Goal: Information Seeking & Learning: Learn about a topic

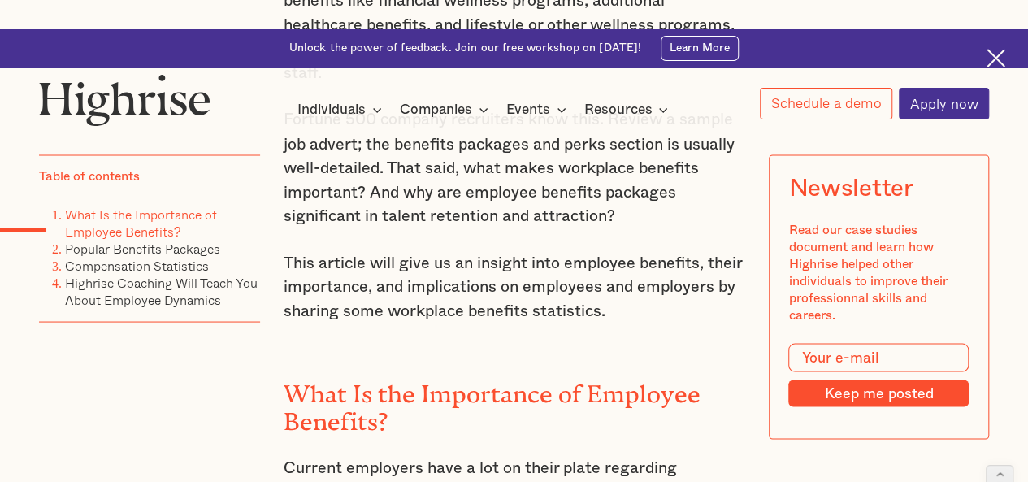
scroll to position [1516, 0]
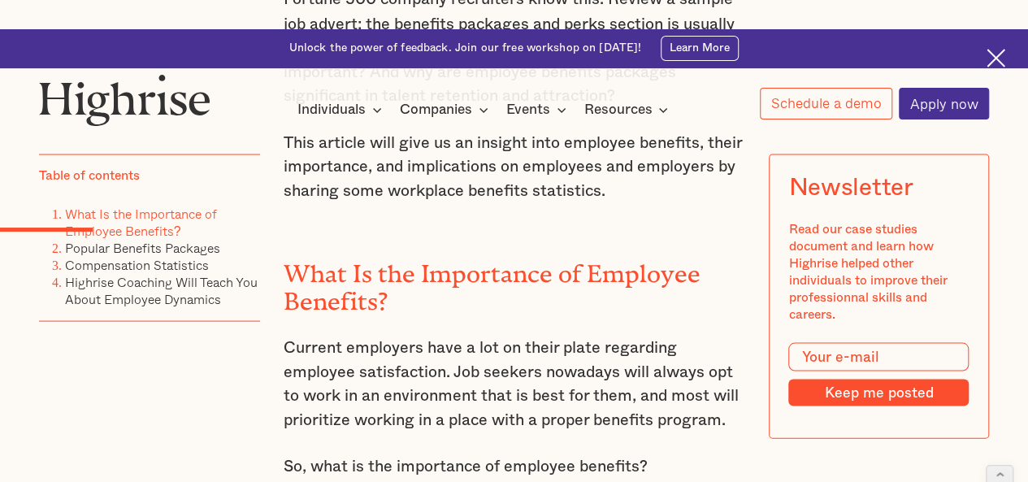
click at [315, 253] on h2 "What Is the Importance of Employee Benefits?" at bounding box center [514, 280] width 461 height 54
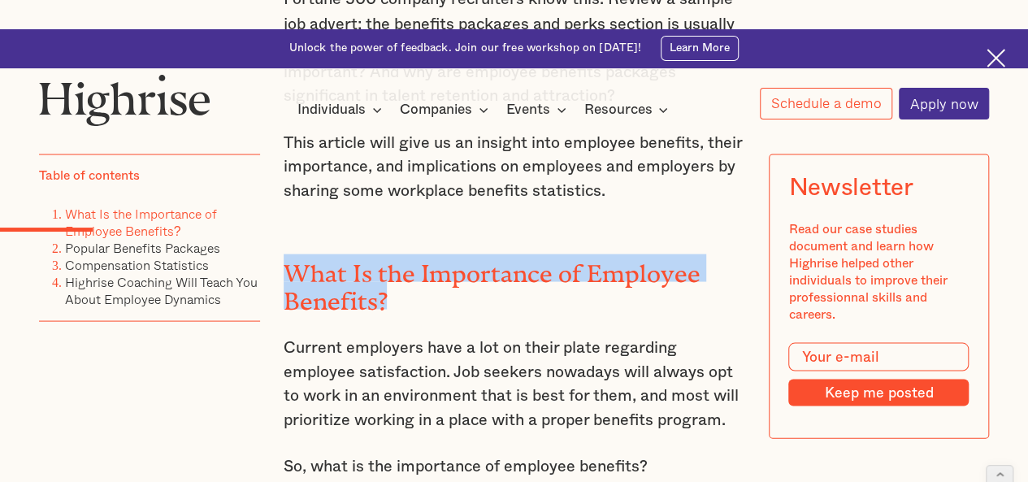
drag, startPoint x: 315, startPoint y: 155, endPoint x: 370, endPoint y: 168, distance: 56.8
click at [370, 253] on h2 "What Is the Importance of Employee Benefits?" at bounding box center [514, 280] width 461 height 54
copy h2 "What Is the Importance of Employee Benefits?"
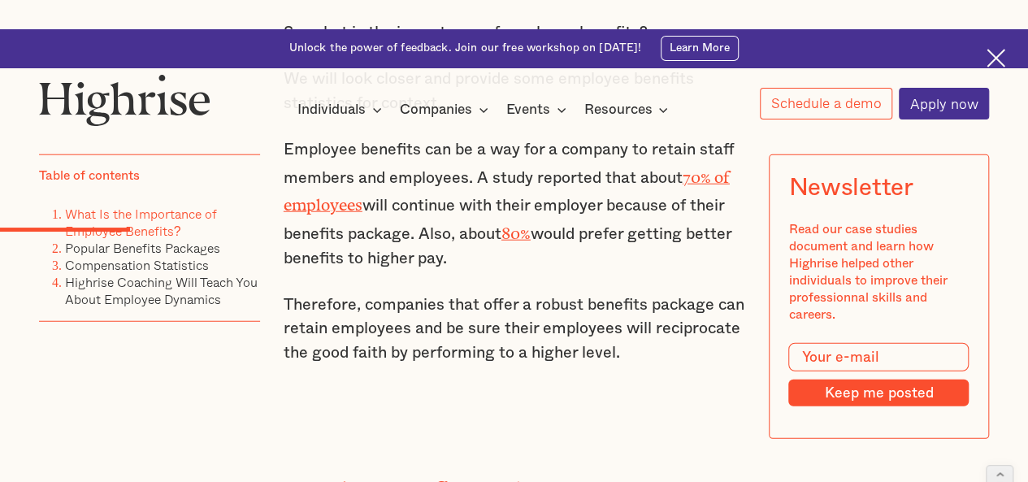
scroll to position [1950, 0]
drag, startPoint x: 343, startPoint y: 355, endPoint x: 406, endPoint y: 356, distance: 63.4
click at [406, 470] on h2 "Popular Benefits Packages" at bounding box center [514, 484] width 461 height 28
click at [497, 470] on h2 "Popular Benefits Packages" at bounding box center [514, 484] width 461 height 28
drag, startPoint x: 497, startPoint y: 352, endPoint x: 360, endPoint y: 352, distance: 137.3
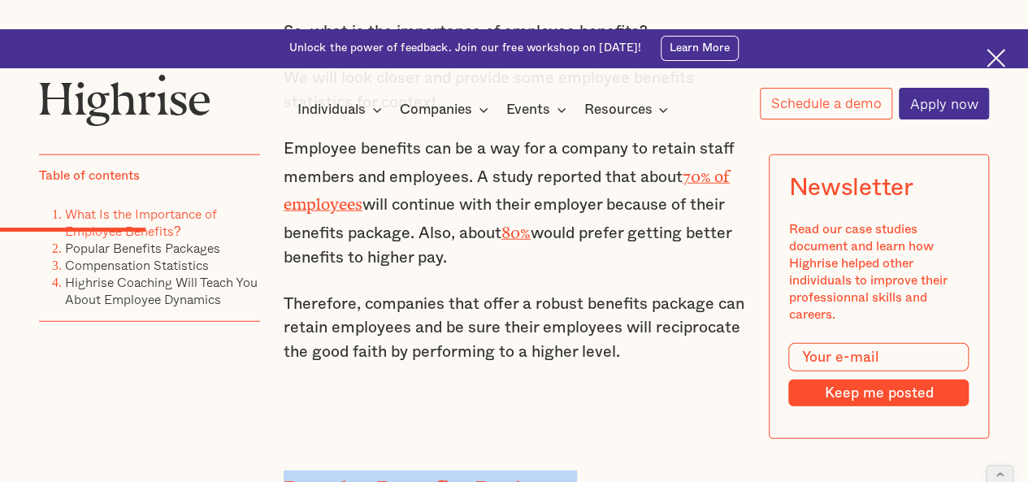
click at [360, 470] on h2 "Popular Benefits Packages" at bounding box center [514, 484] width 461 height 28
copy h2 "Popular Benefits Packages"
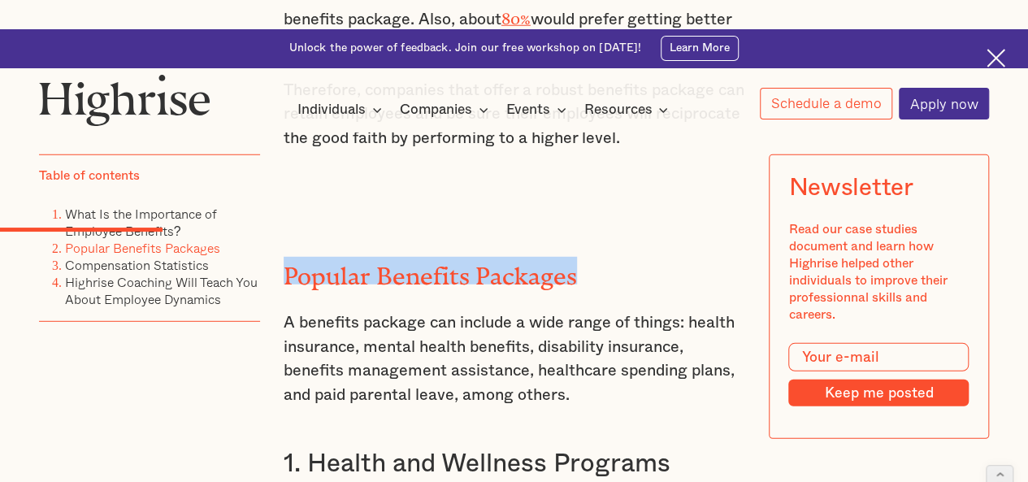
scroll to position [2166, 0]
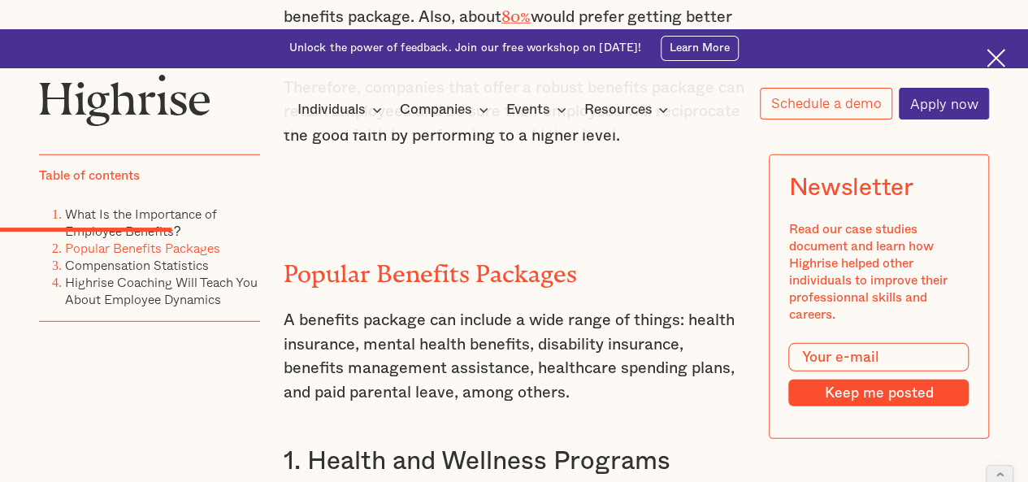
click at [327, 445] on h3 "1. Health and Wellness Programs" at bounding box center [514, 461] width 461 height 32
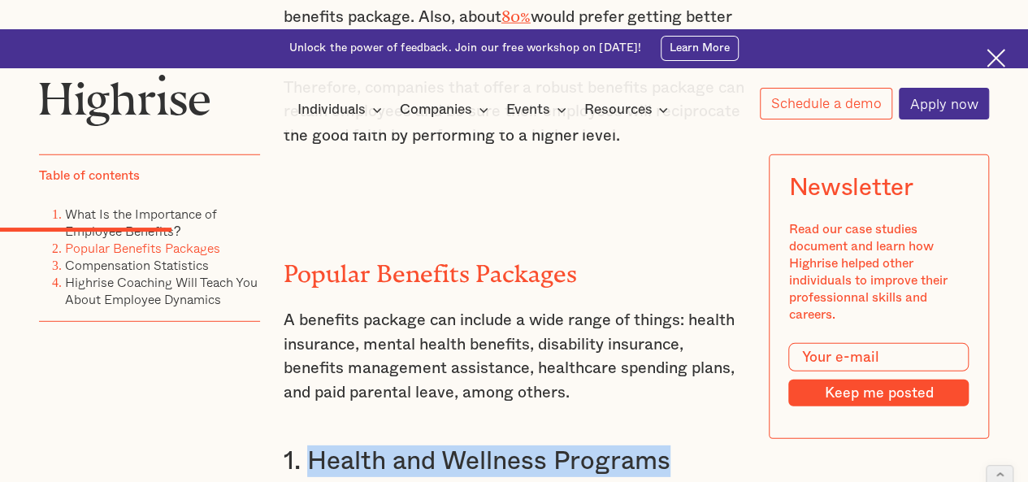
drag, startPoint x: 327, startPoint y: 344, endPoint x: 566, endPoint y: 332, distance: 239.9
click at [566, 445] on h3 "1. Health and Wellness Programs" at bounding box center [514, 461] width 461 height 32
copy h3 "Health and Wellness Programs"
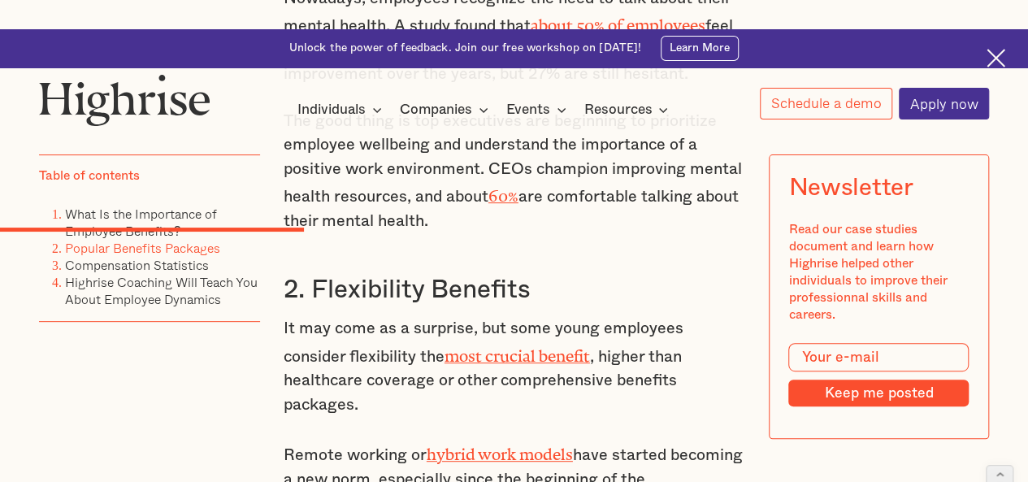
scroll to position [3250, 0]
click at [340, 273] on h3 "2. Flexibility Benefits" at bounding box center [514, 289] width 461 height 32
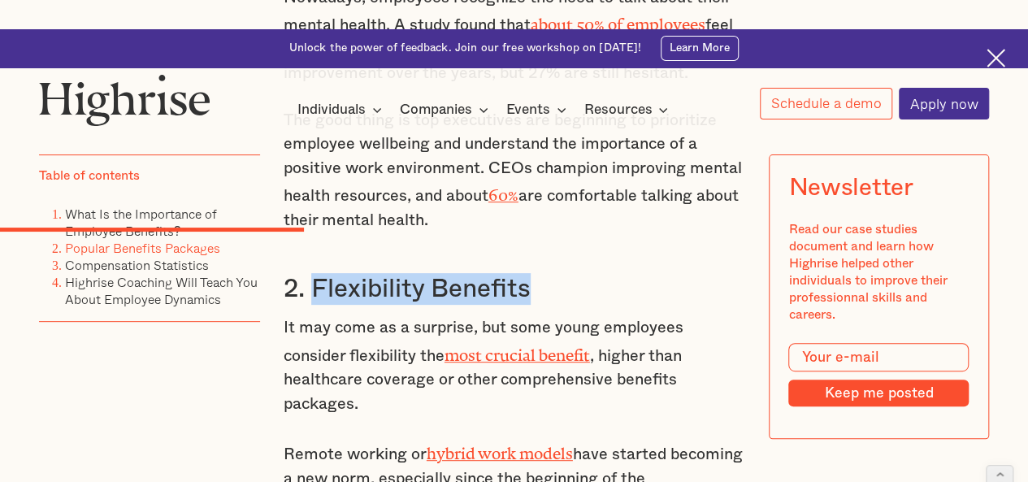
drag, startPoint x: 340, startPoint y: 158, endPoint x: 445, endPoint y: 157, distance: 105.6
click at [445, 273] on h3 "2. Flexibility Benefits" at bounding box center [514, 289] width 461 height 32
copy h3 "Flexibility Benefits"
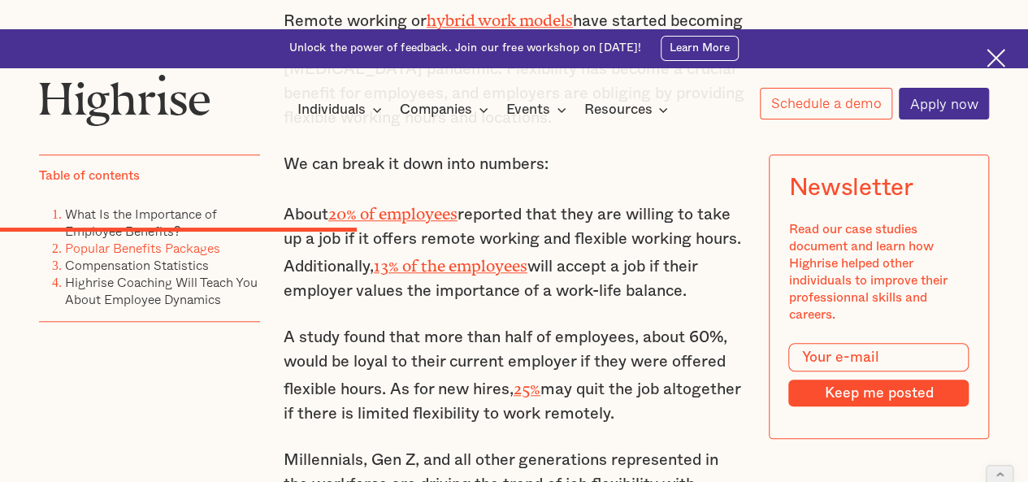
scroll to position [3900, 0]
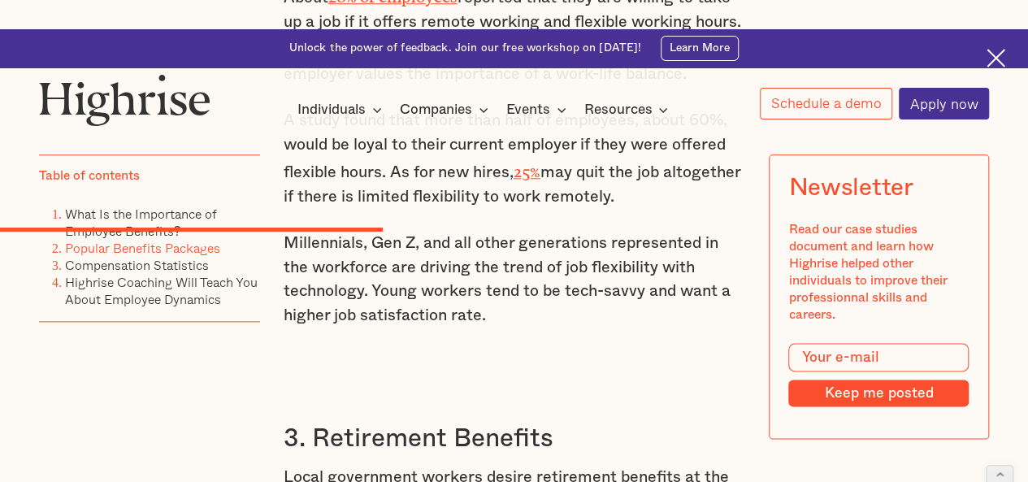
click at [366, 422] on h3 "3. Retirement Benefits" at bounding box center [514, 438] width 461 height 32
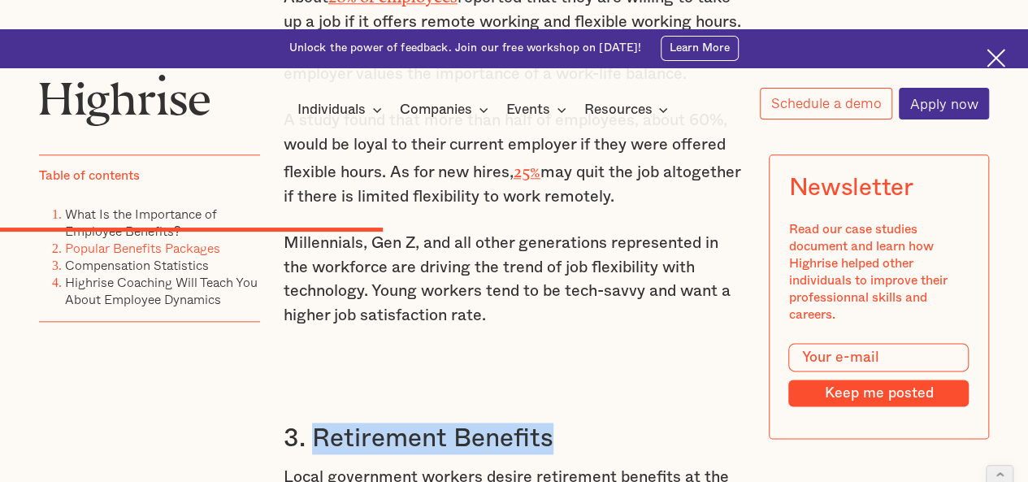
drag, startPoint x: 366, startPoint y: 312, endPoint x: 458, endPoint y: 311, distance: 91.8
click at [458, 422] on h3 "3. Retirement Benefits" at bounding box center [514, 438] width 461 height 32
copy h3 "Retirement Benefits"
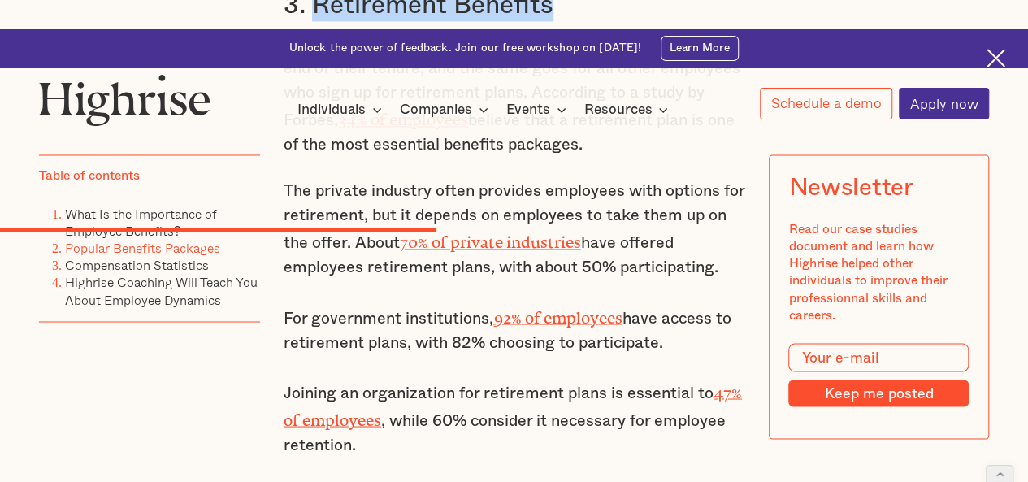
scroll to position [4550, 0]
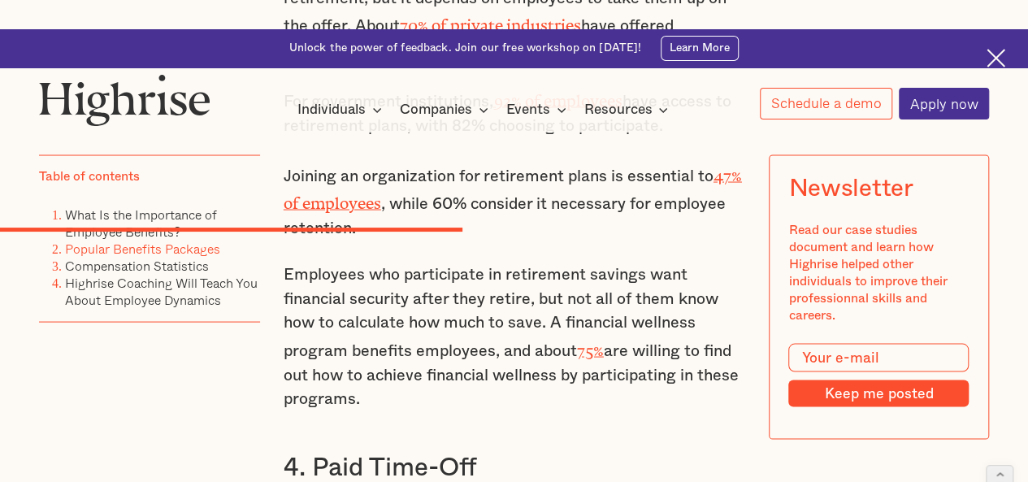
click at [347, 451] on h3 "4. Paid Time-Off" at bounding box center [514, 467] width 461 height 32
drag, startPoint x: 347, startPoint y: 316, endPoint x: 437, endPoint y: 322, distance: 90.4
click at [437, 451] on h3 "4. Paid Time-Off" at bounding box center [514, 467] width 461 height 32
copy h3 "Paid Time-Off"
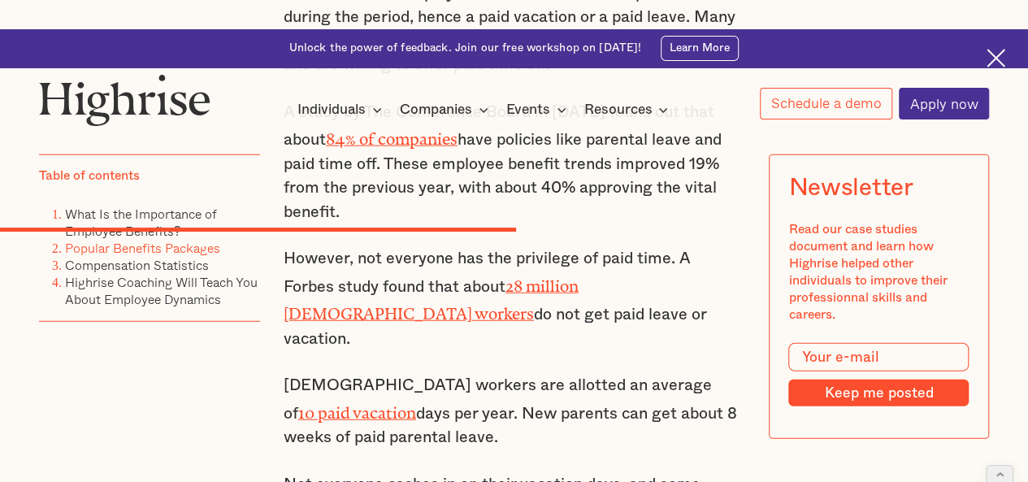
scroll to position [5416, 0]
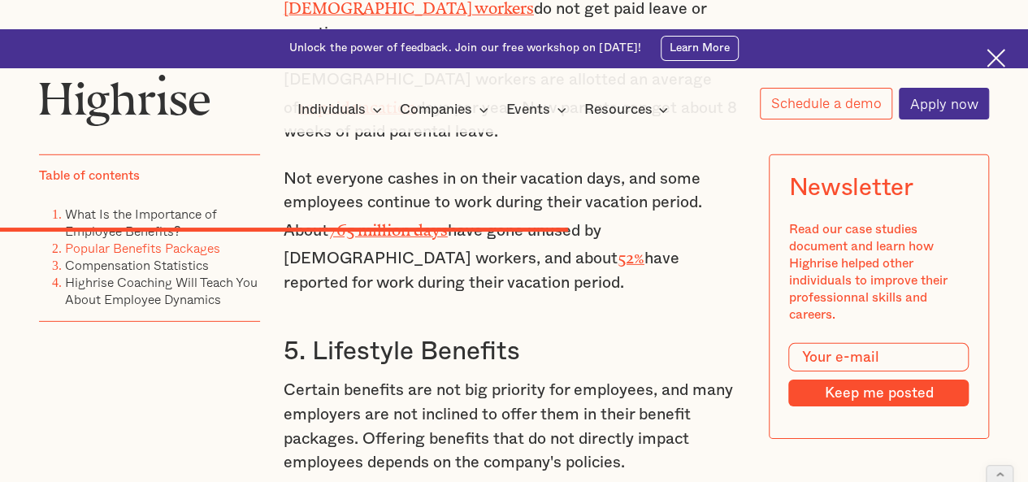
click at [342, 336] on h3 "5. Lifestyle Benefits" at bounding box center [514, 352] width 461 height 32
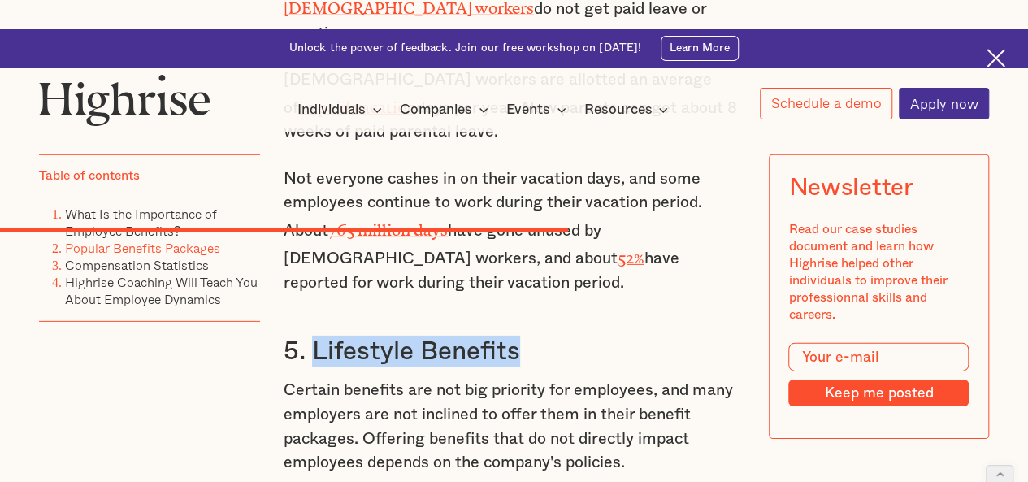
drag, startPoint x: 342, startPoint y: 150, endPoint x: 424, endPoint y: 155, distance: 82.2
click at [424, 336] on h3 "5. Lifestyle Benefits" at bounding box center [514, 352] width 461 height 32
copy h3 "Lifestyle Benefits"
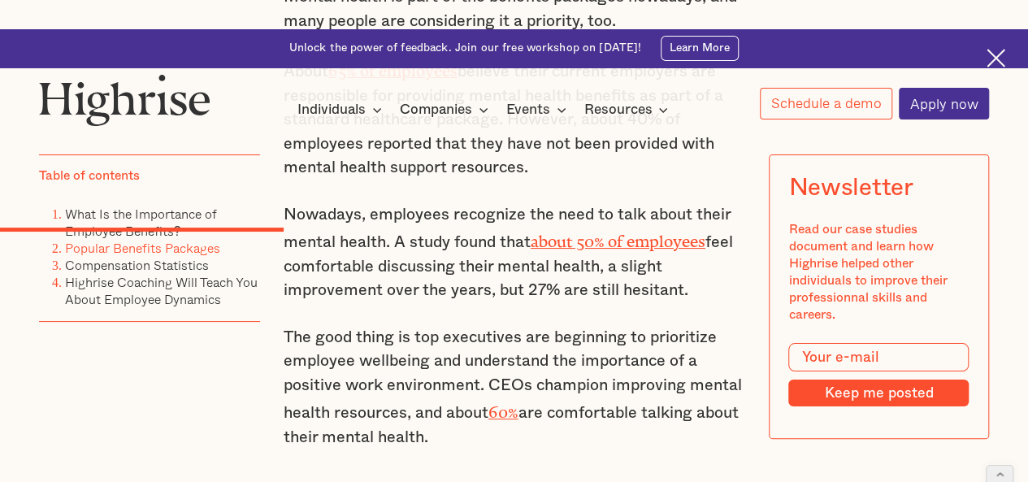
scroll to position [3250, 0]
